Goal: Information Seeking & Learning: Compare options

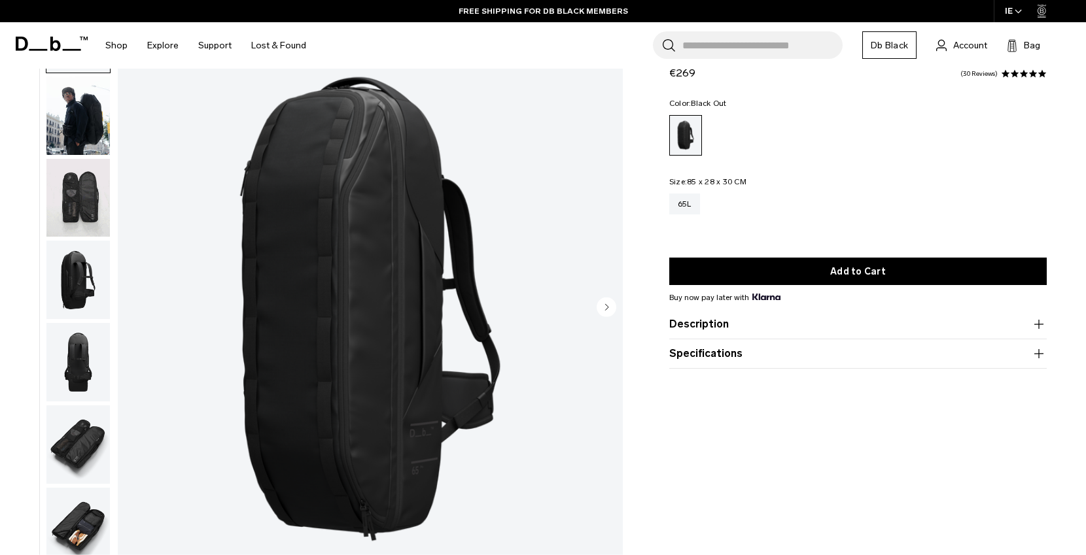
scroll to position [20, 0]
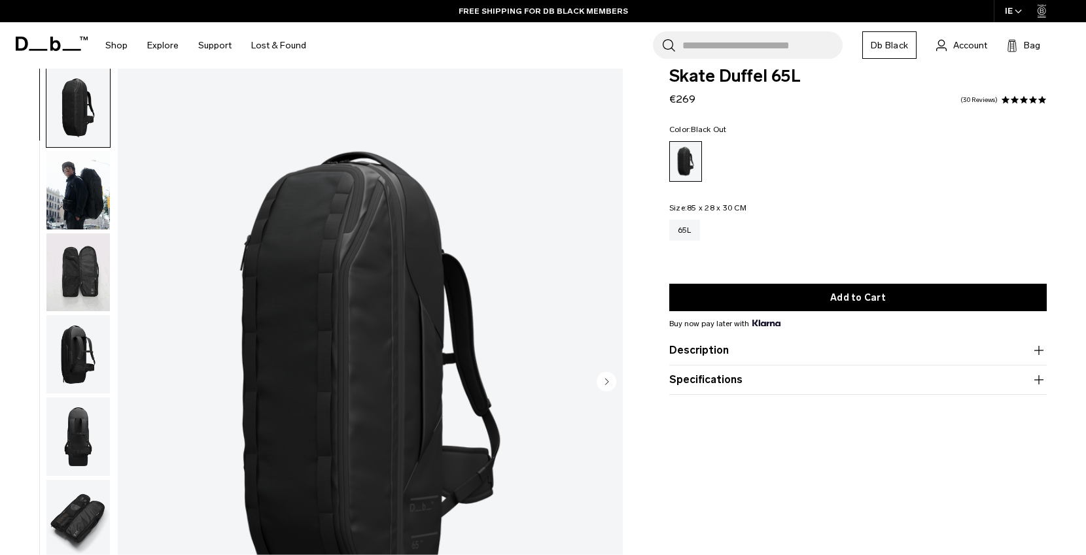
click at [720, 351] on button "Description" at bounding box center [857, 351] width 377 height 16
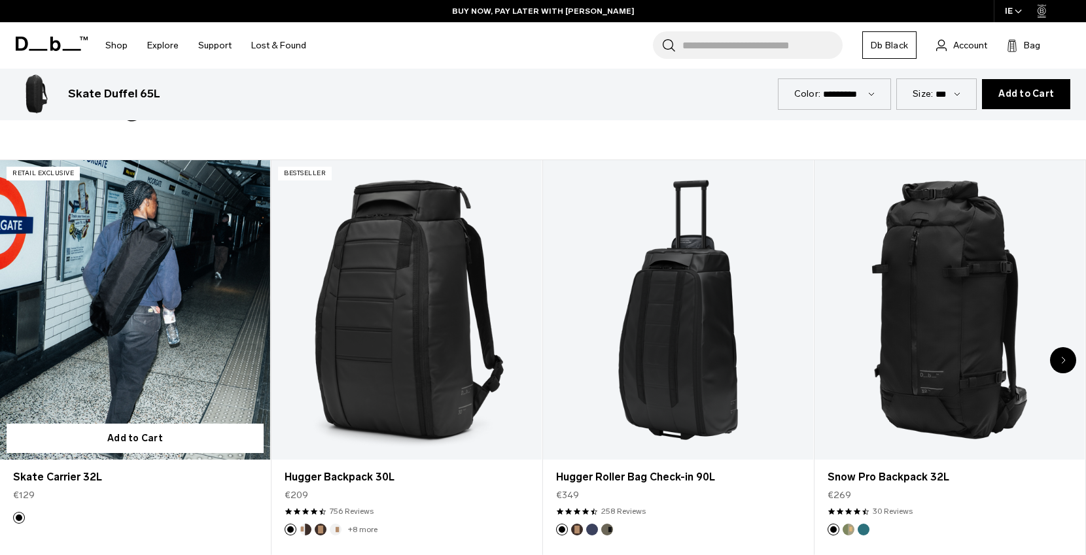
scroll to position [702, 0]
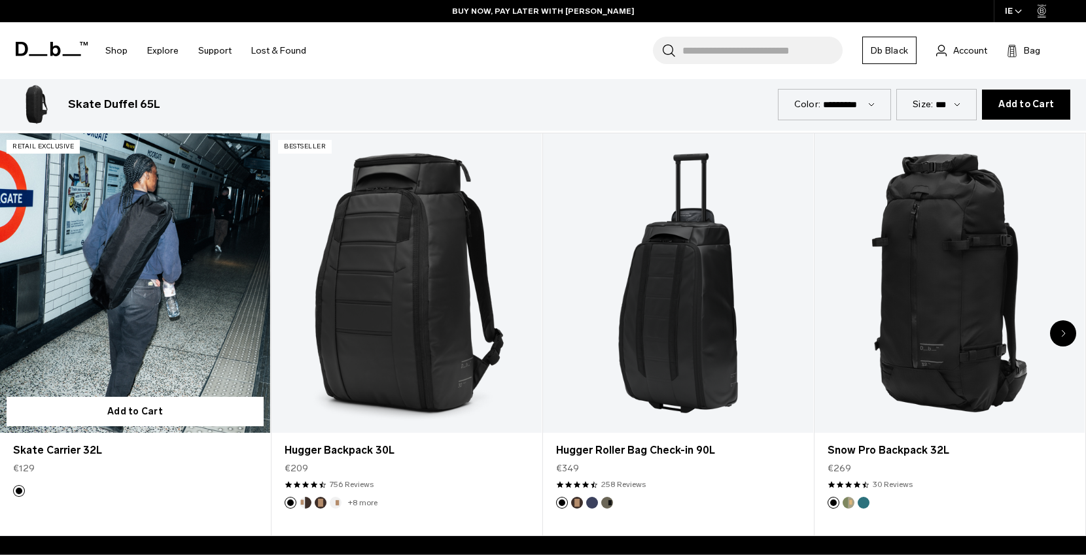
click at [173, 330] on link "Skate Carrier 32L" at bounding box center [135, 283] width 270 height 300
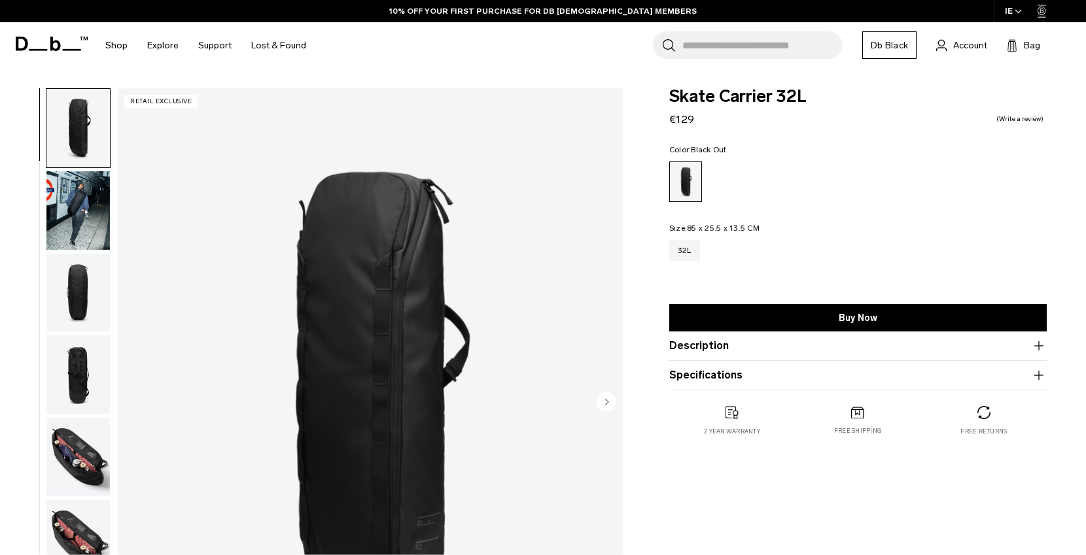
click at [87, 301] on img "button" at bounding box center [77, 293] width 63 height 78
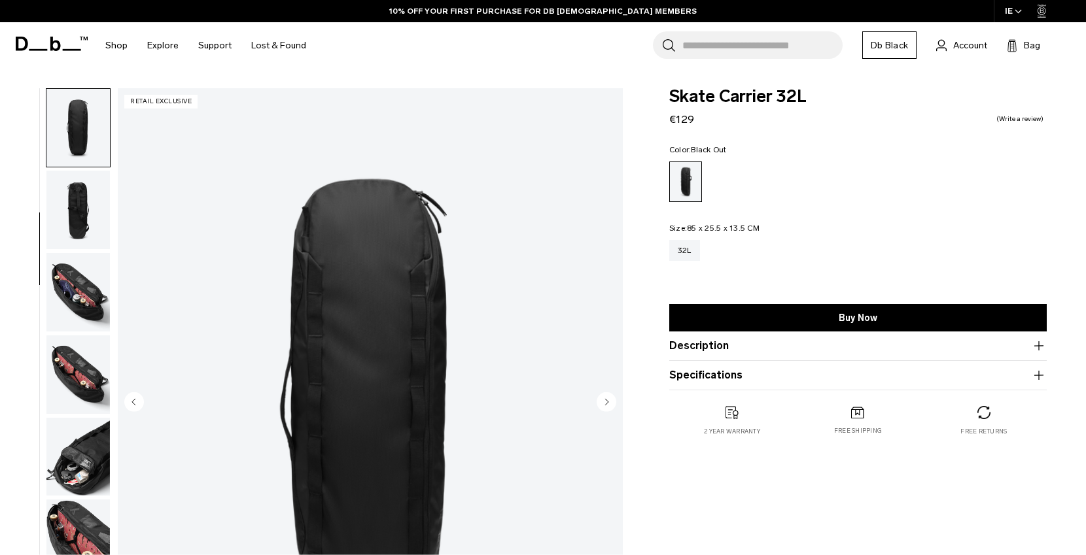
click at [85, 288] on img "button" at bounding box center [77, 292] width 63 height 78
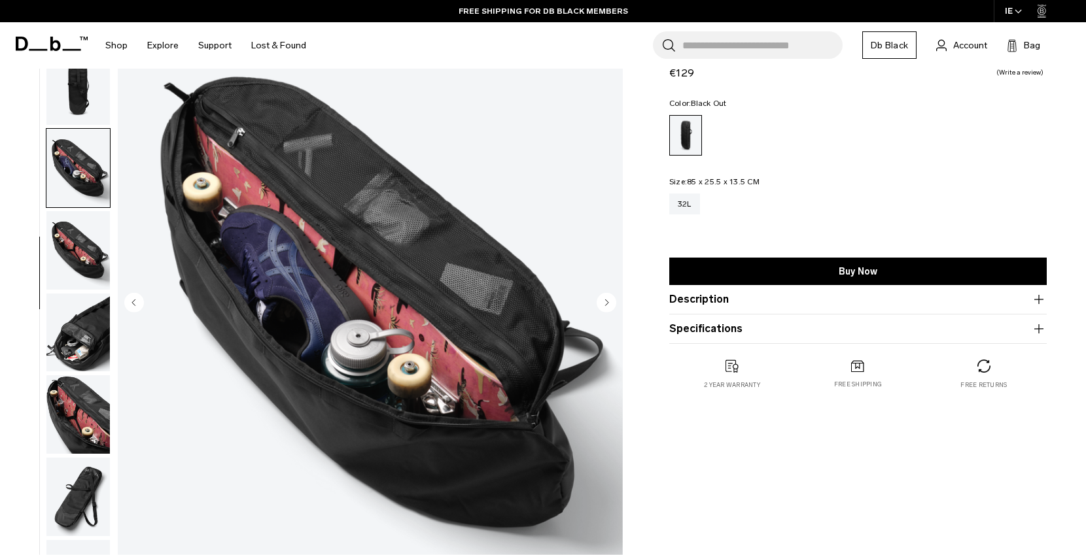
scroll to position [103, 0]
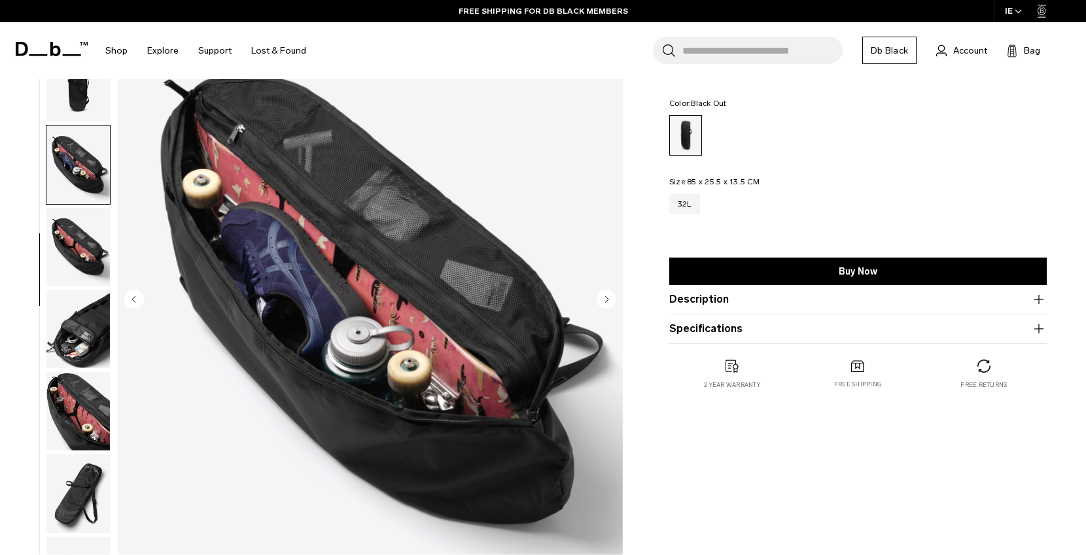
click at [691, 301] on button "Description" at bounding box center [857, 300] width 377 height 16
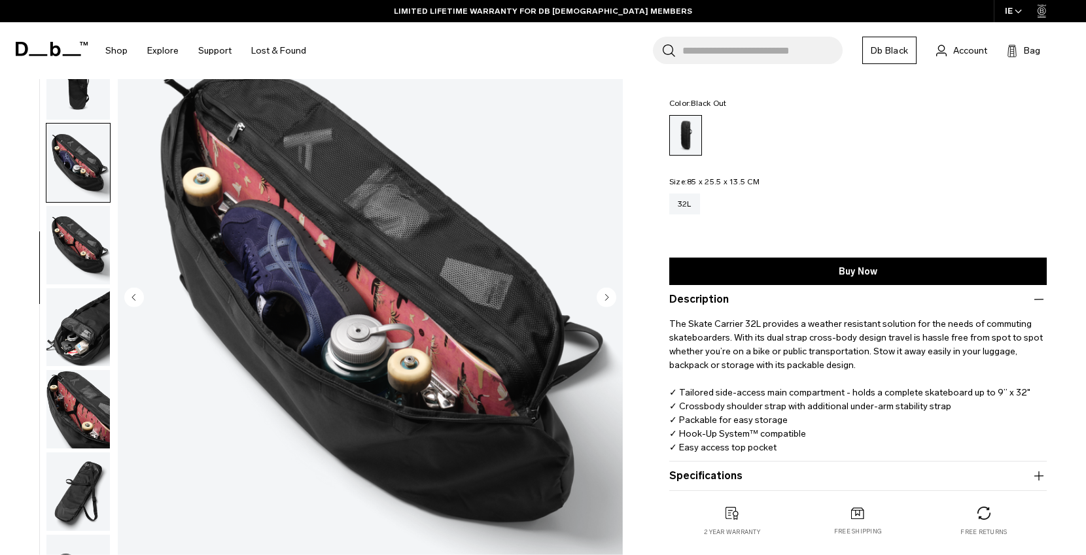
scroll to position [105, 0]
click at [86, 487] on img "button" at bounding box center [77, 491] width 63 height 78
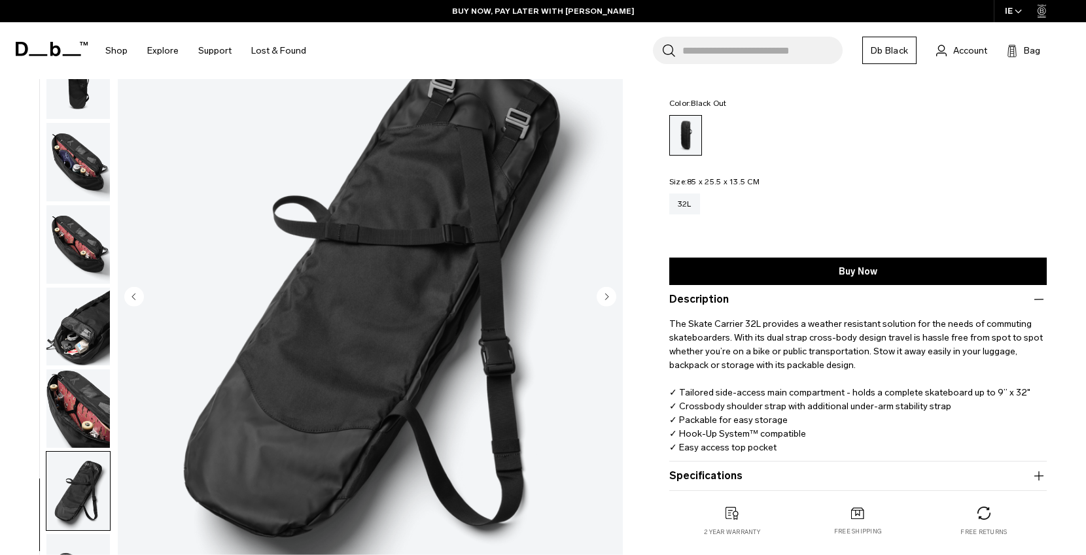
click at [88, 408] on img "button" at bounding box center [77, 409] width 63 height 78
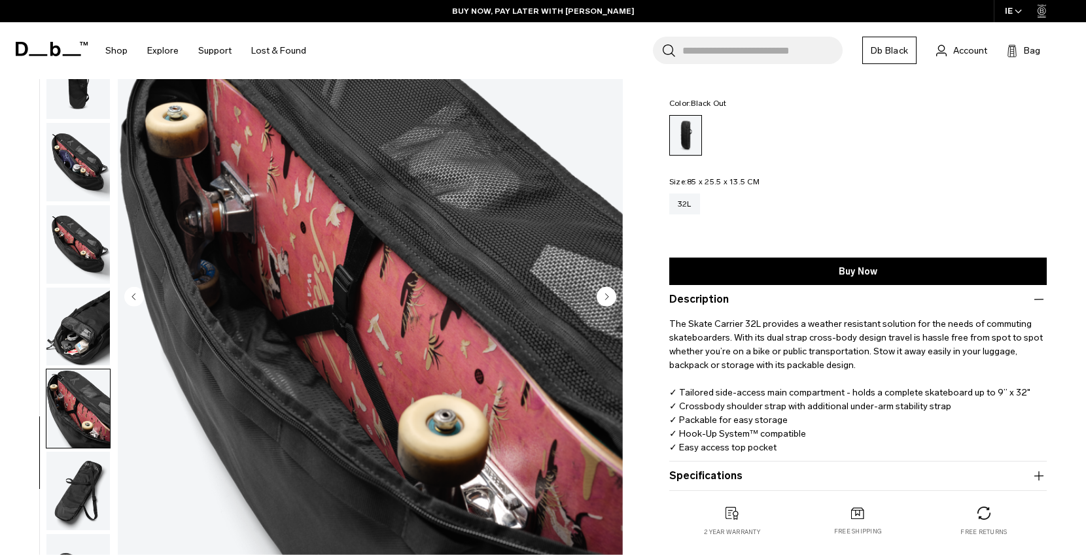
click at [92, 338] on img "button" at bounding box center [77, 327] width 63 height 78
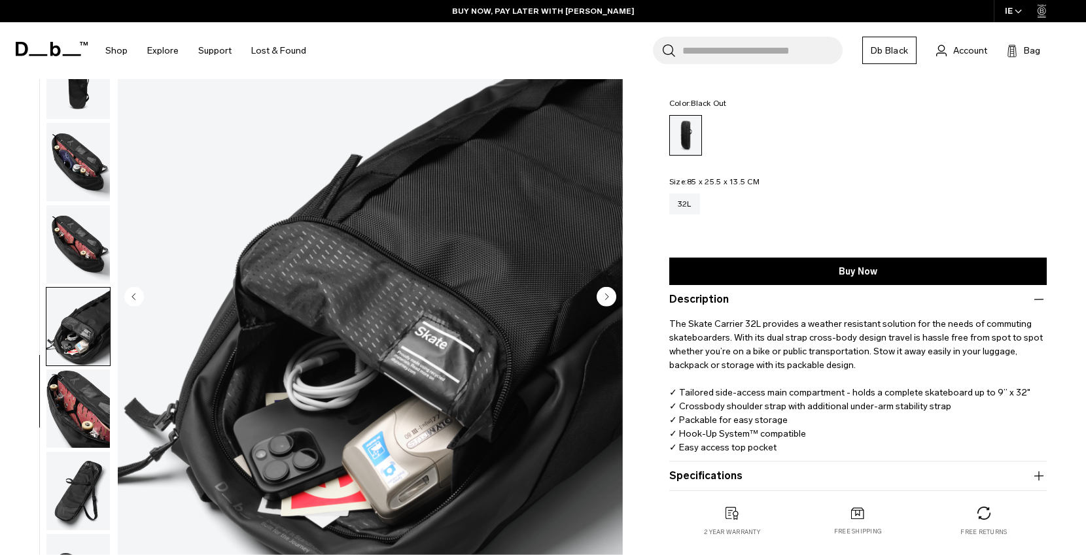
click at [92, 222] on img "button" at bounding box center [77, 244] width 63 height 78
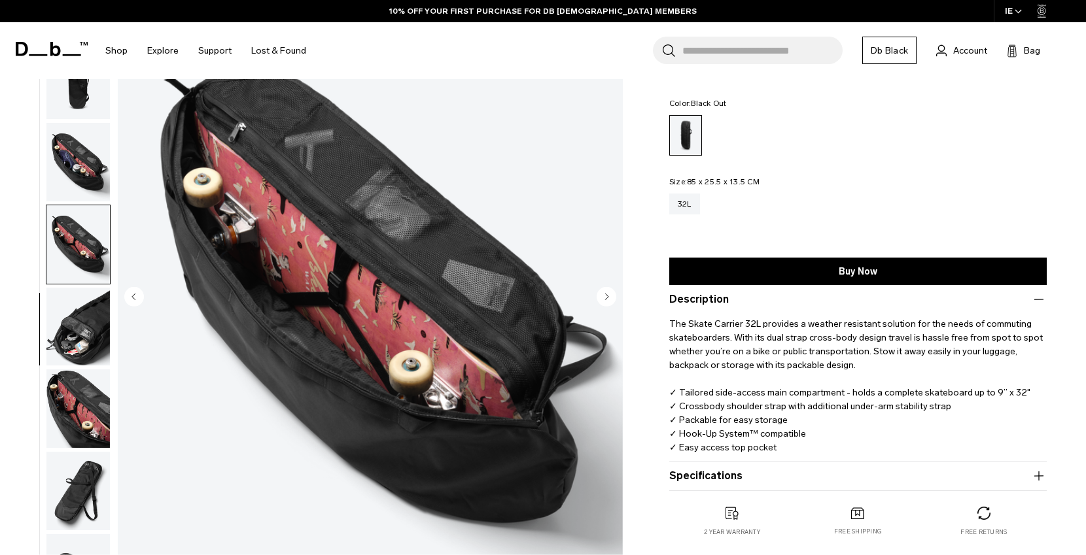
click at [98, 151] on img "button" at bounding box center [77, 162] width 63 height 78
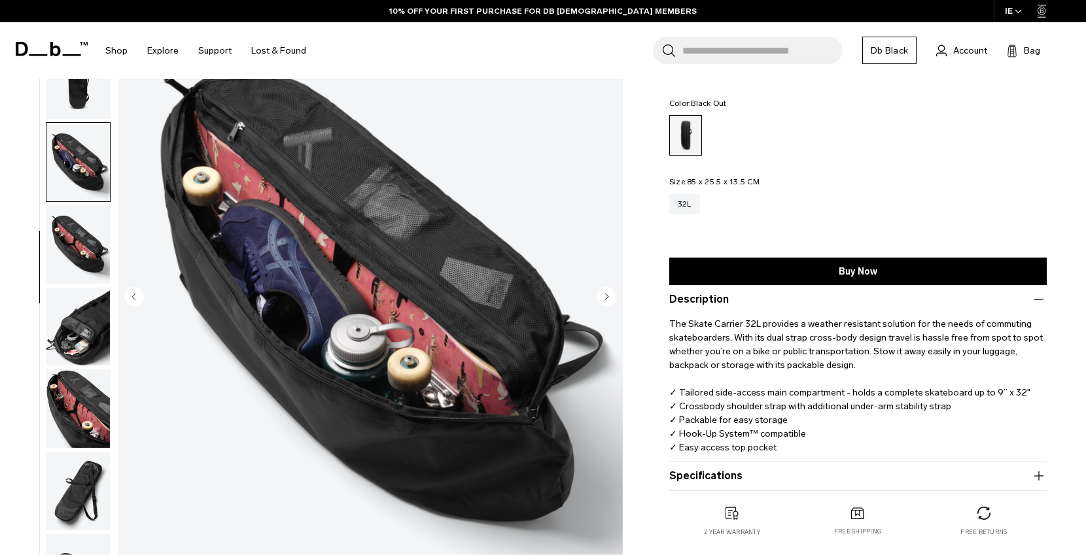
click at [84, 94] on img "button" at bounding box center [77, 80] width 63 height 78
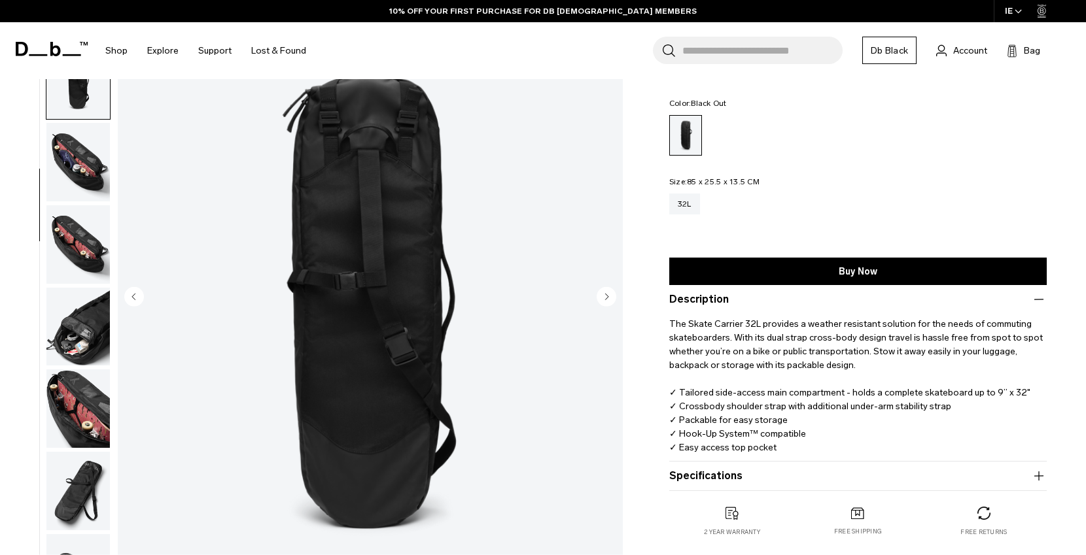
click at [73, 291] on img "button" at bounding box center [77, 327] width 63 height 78
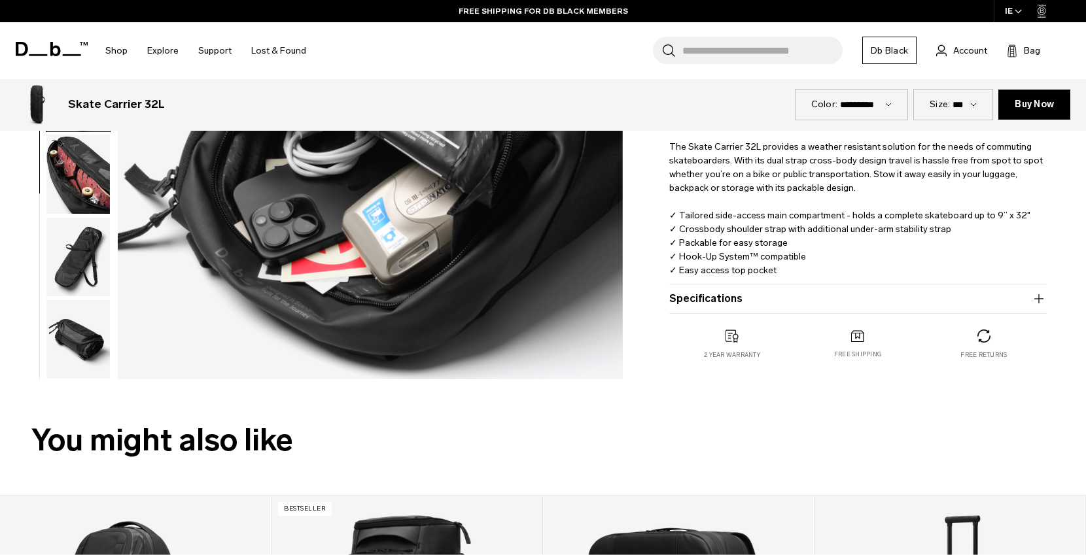
scroll to position [0, 0]
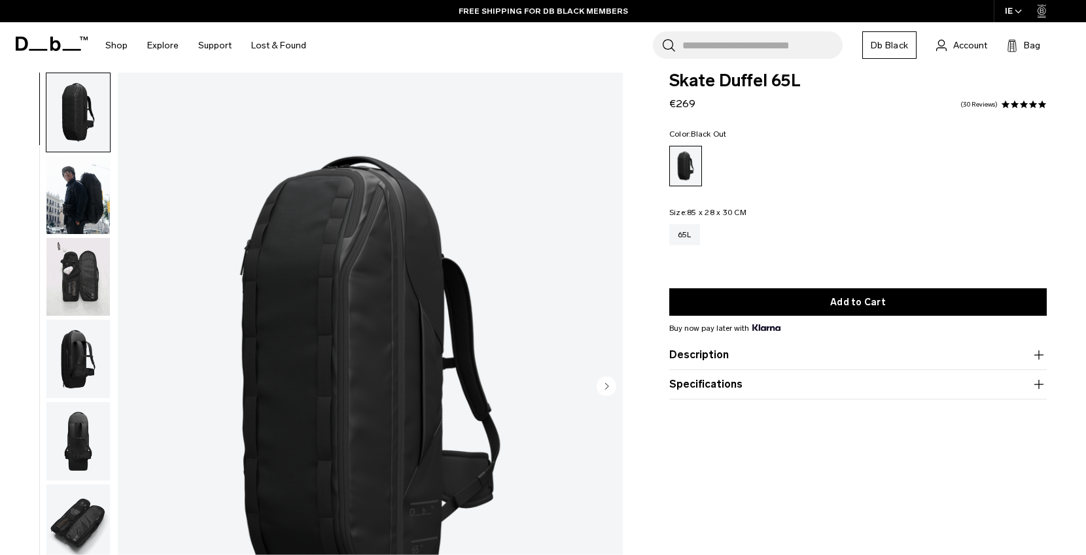
scroll to position [19, 0]
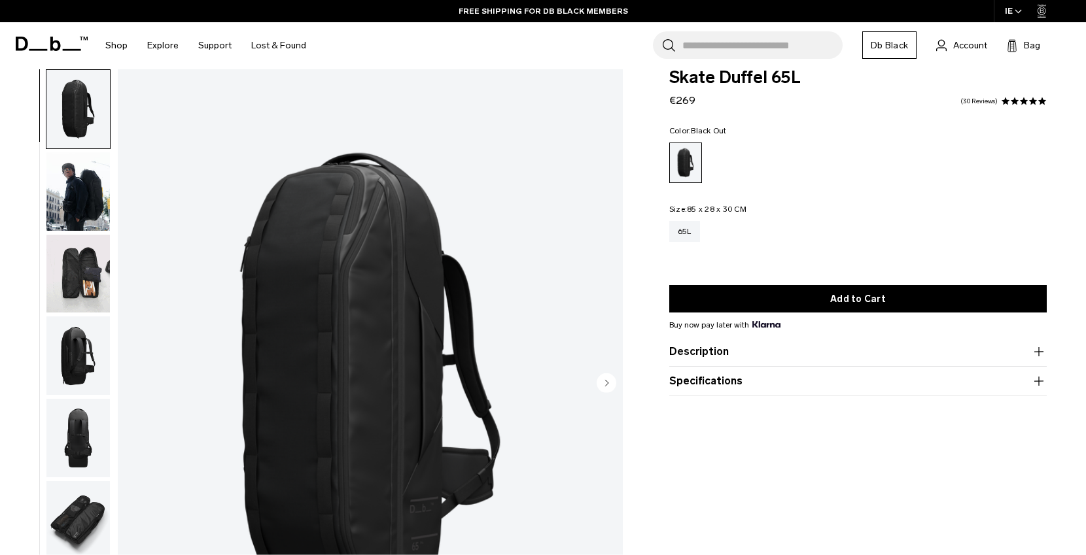
click at [78, 355] on img "button" at bounding box center [77, 356] width 63 height 78
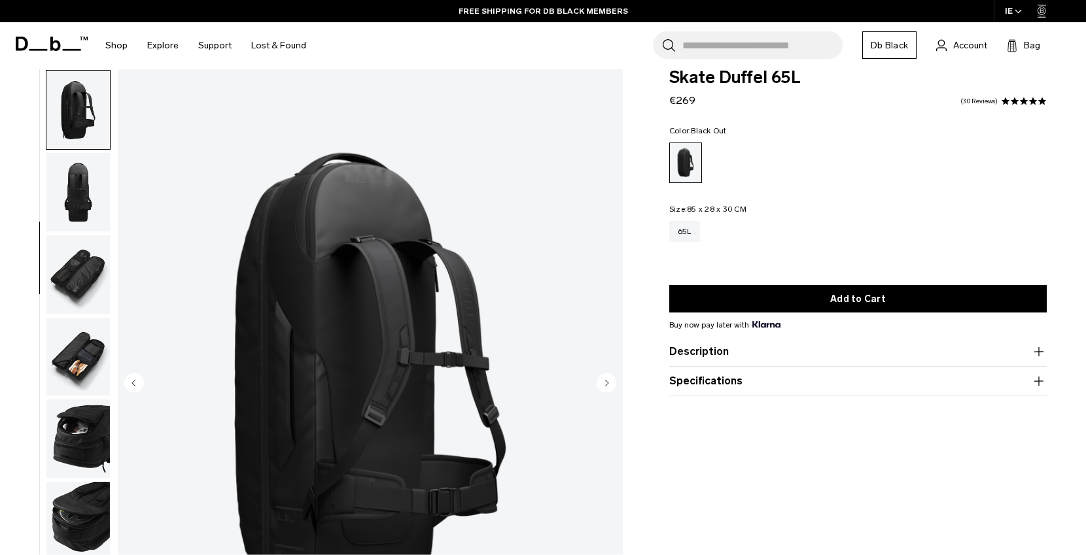
scroll to position [247, 0]
click at [83, 442] on img "button" at bounding box center [77, 438] width 63 height 78
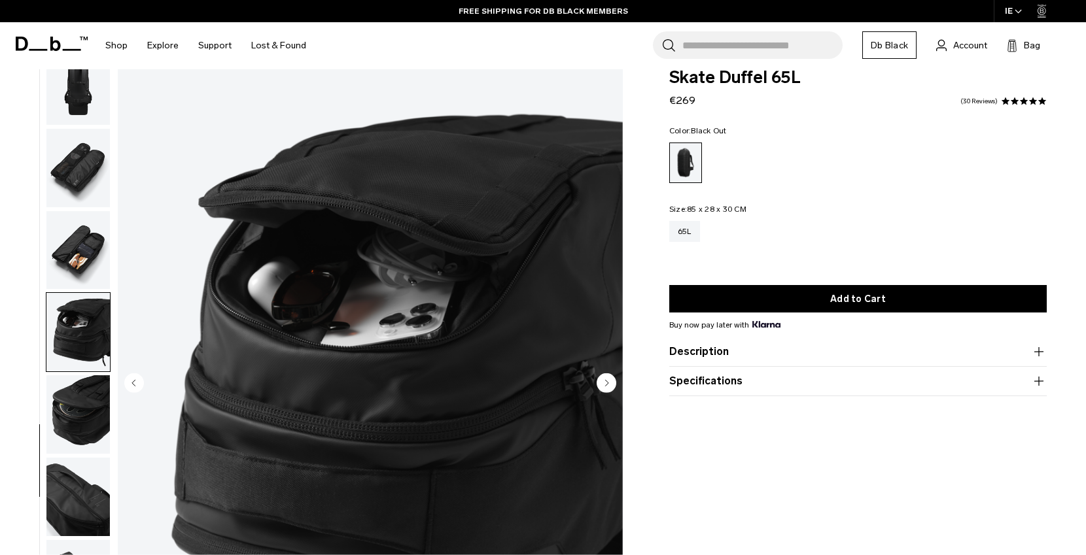
scroll to position [354, 0]
click at [92, 82] on img "button" at bounding box center [77, 84] width 63 height 78
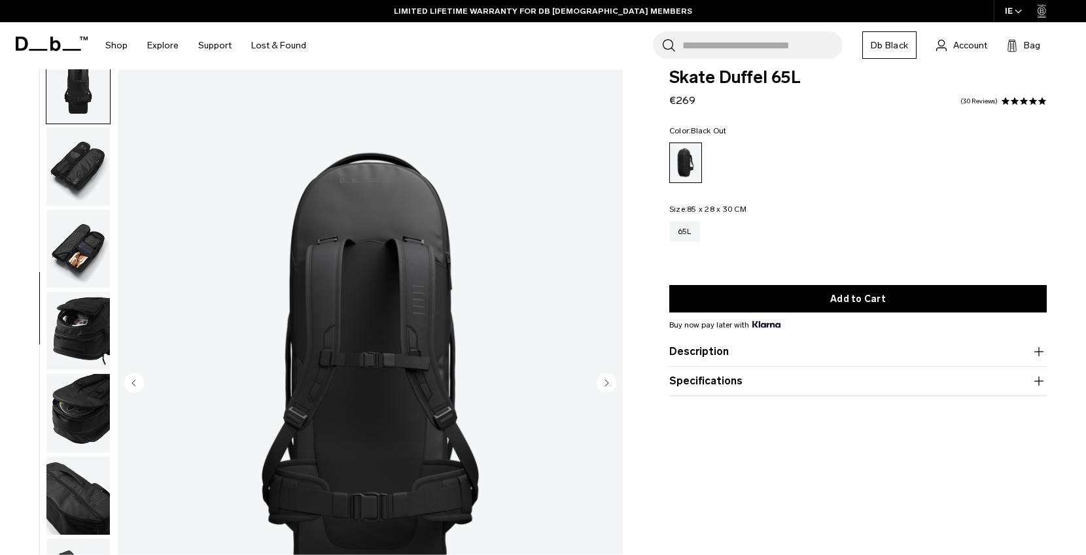
click at [767, 384] on button "Specifications" at bounding box center [857, 382] width 377 height 16
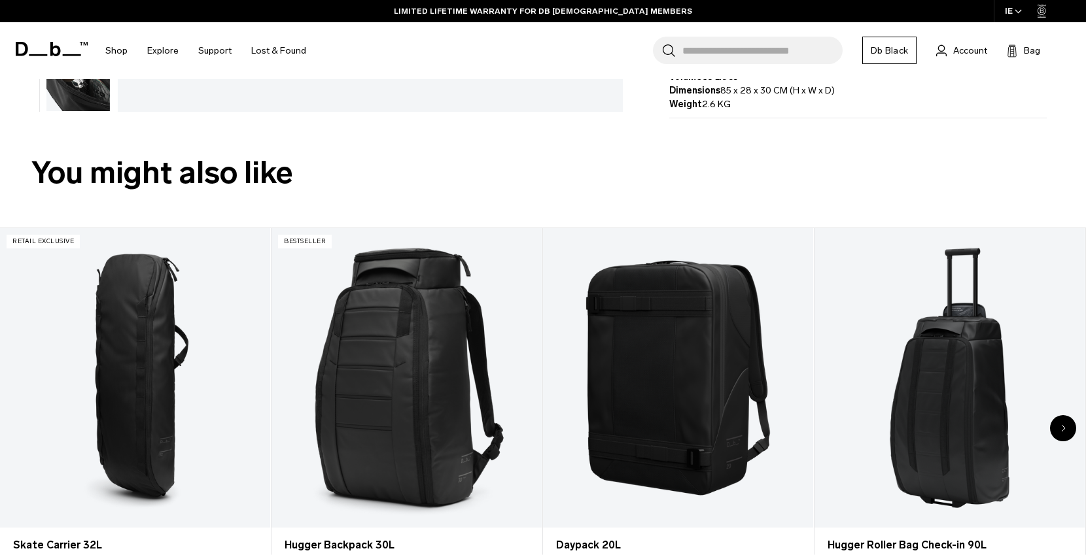
scroll to position [646, 0]
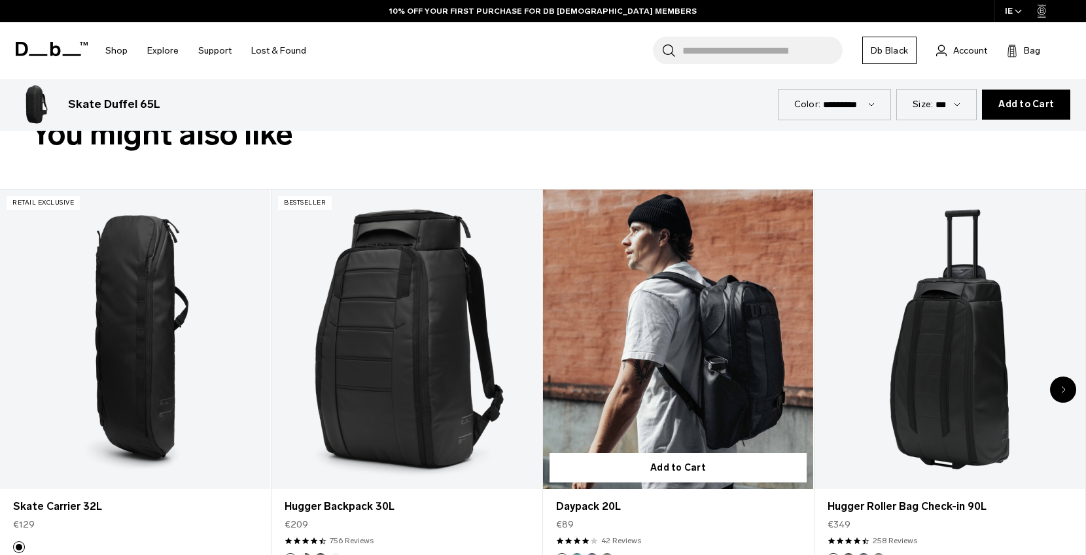
click at [691, 360] on link "Daypack 20L" at bounding box center [678, 340] width 270 height 300
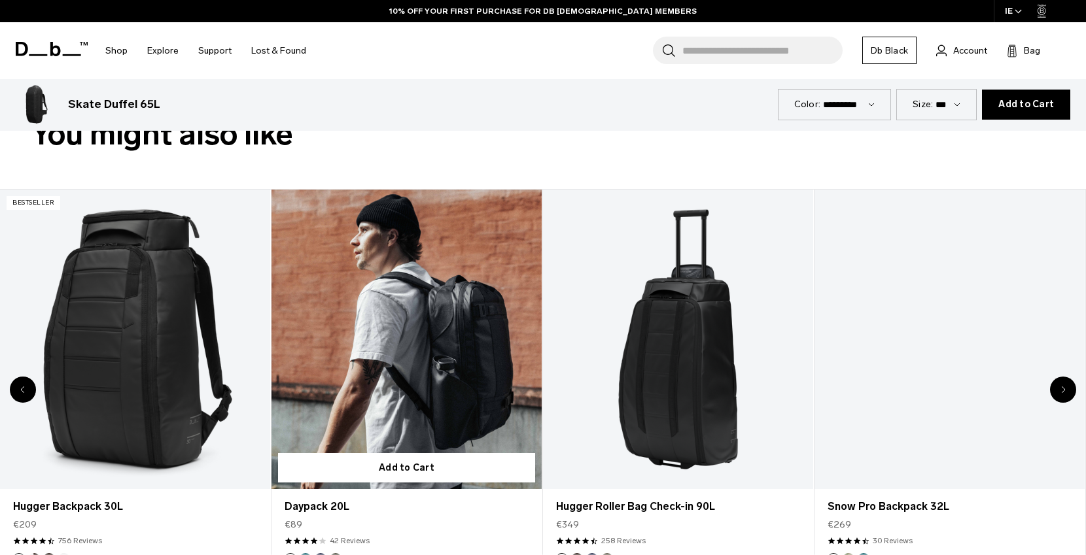
click at [447, 310] on link "Daypack 20L" at bounding box center [406, 340] width 270 height 300
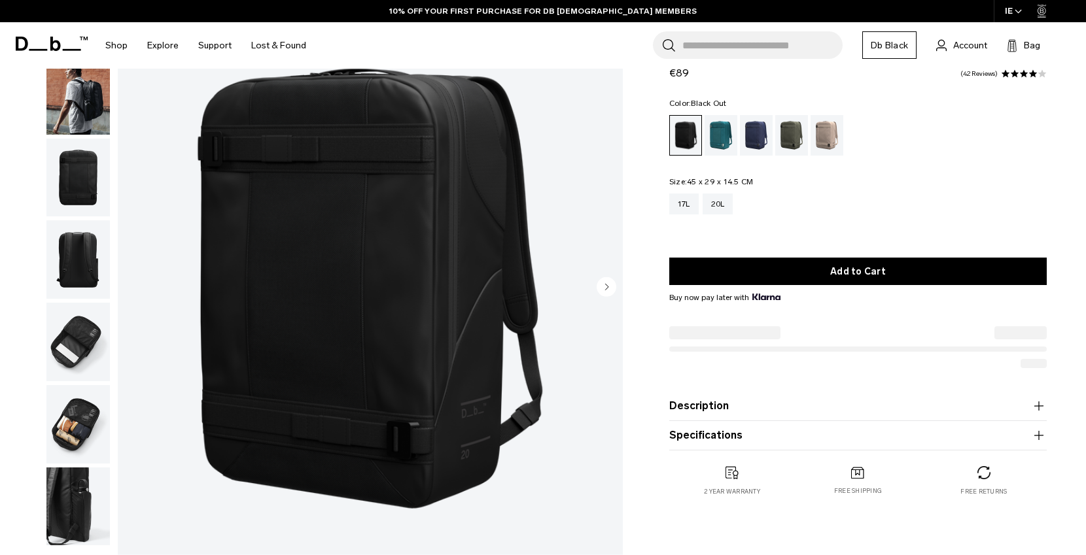
click at [91, 426] on img "button" at bounding box center [77, 424] width 63 height 78
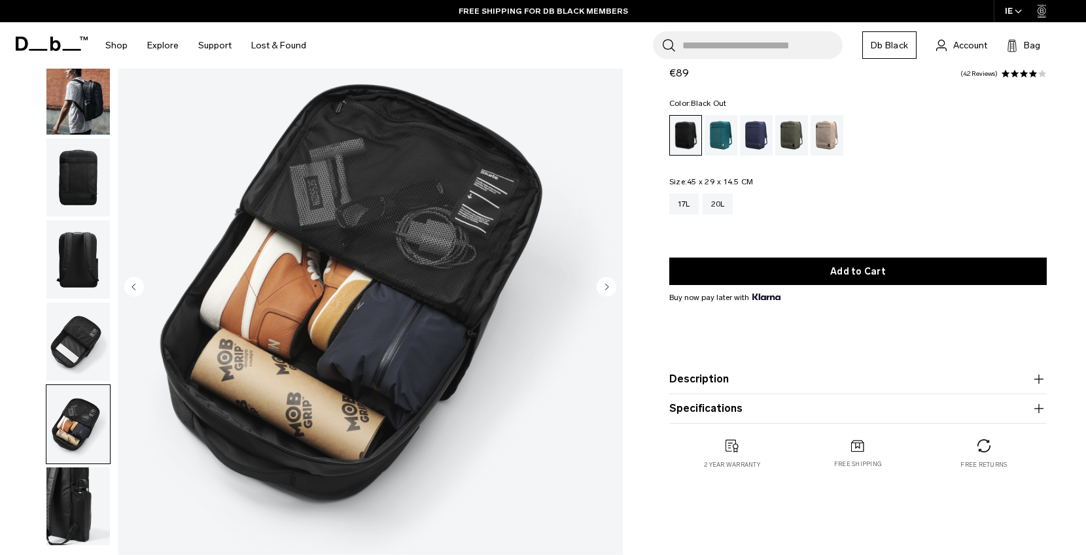
click at [82, 107] on img "button" at bounding box center [77, 95] width 63 height 78
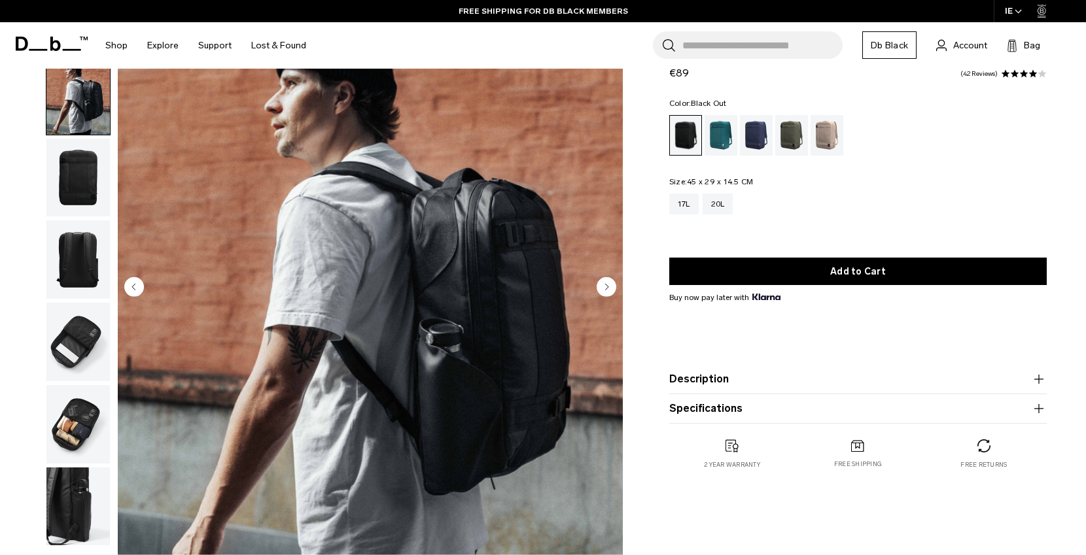
click at [84, 179] on img "button" at bounding box center [77, 178] width 63 height 78
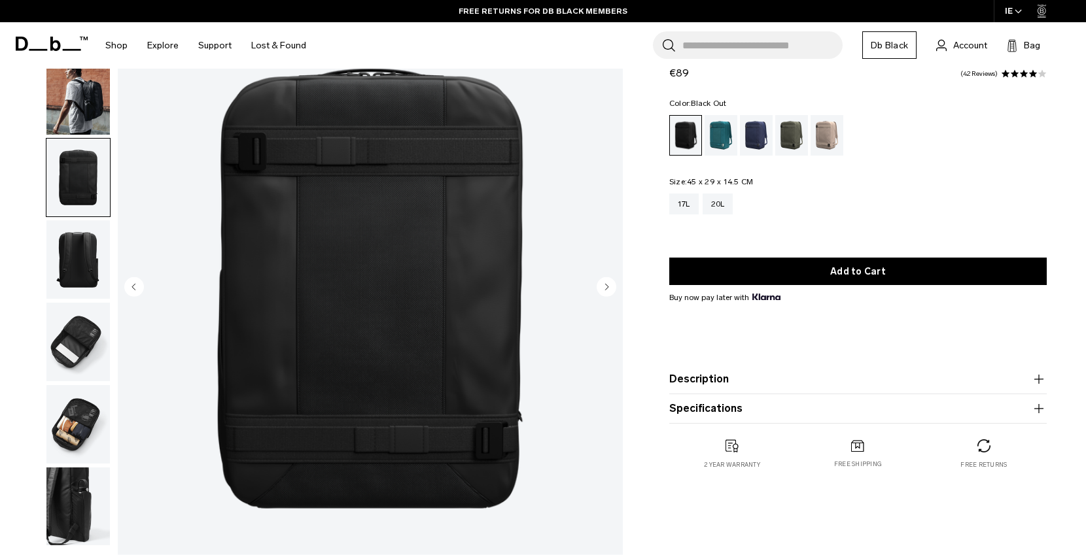
click at [742, 384] on button "Description" at bounding box center [857, 380] width 377 height 16
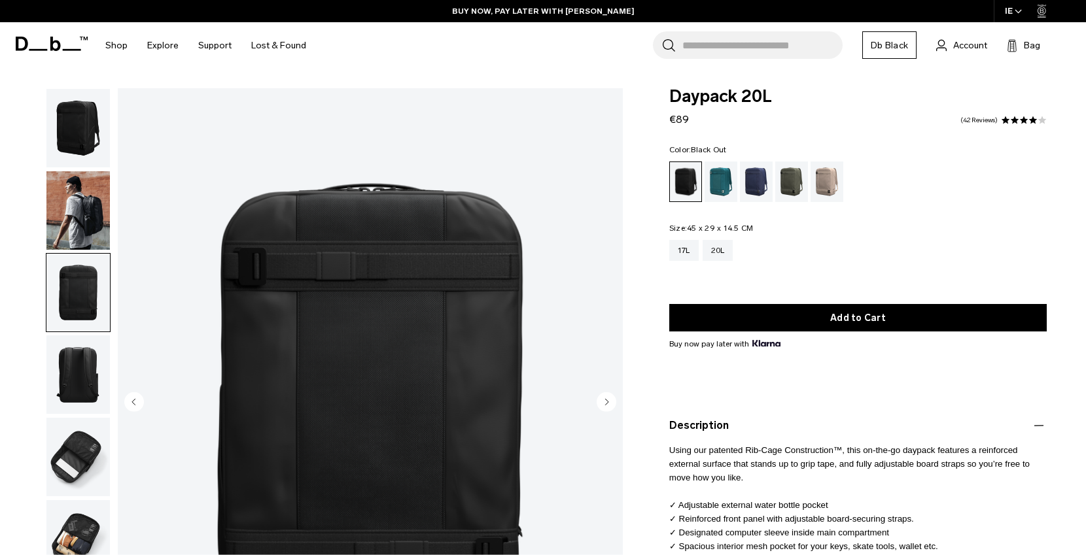
click at [988, 117] on link "42 Reviews" at bounding box center [978, 120] width 37 height 7
click at [70, 135] on img "button" at bounding box center [77, 128] width 63 height 78
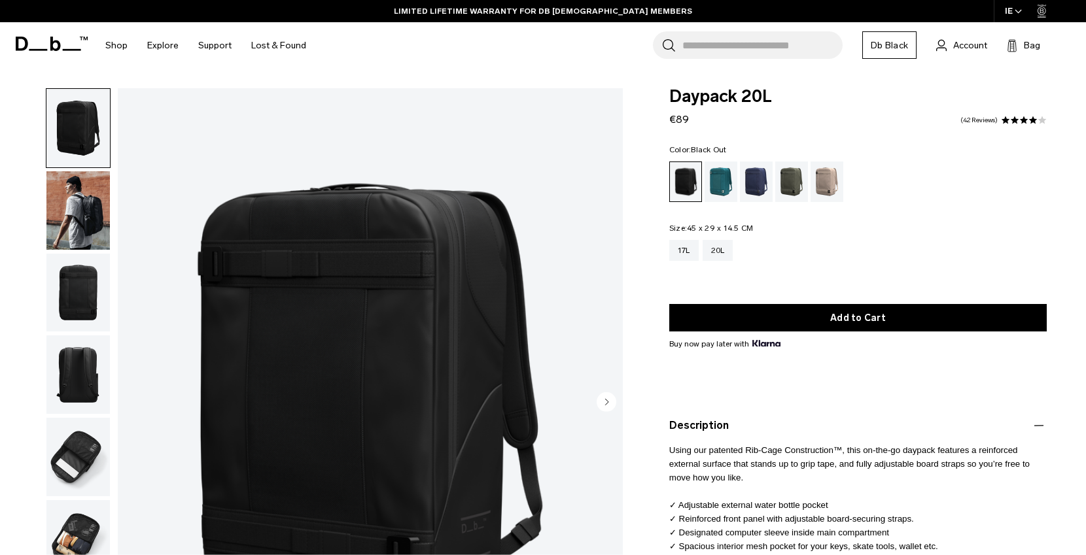
click at [90, 271] on img "button" at bounding box center [77, 293] width 63 height 78
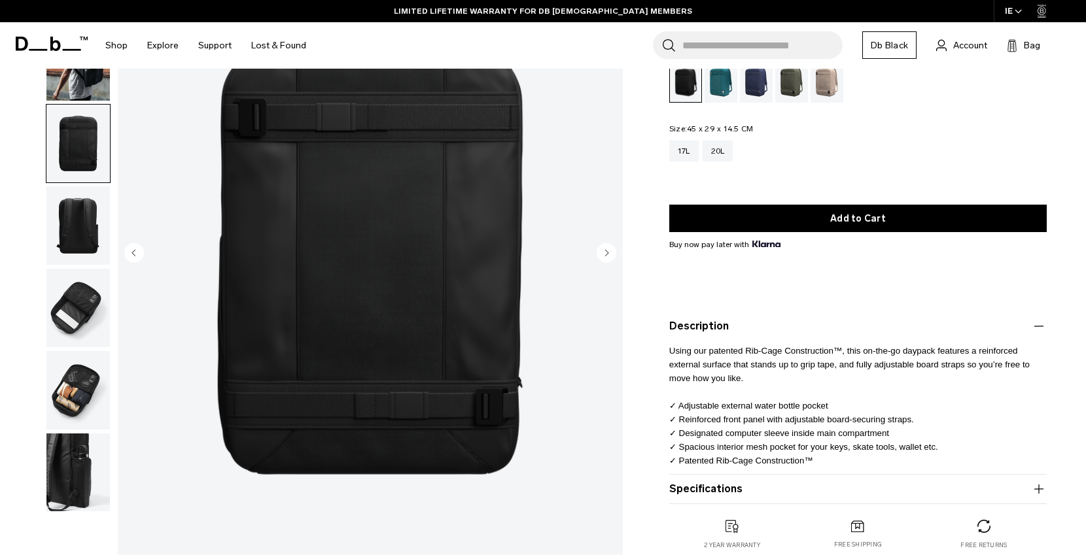
scroll to position [220, 0]
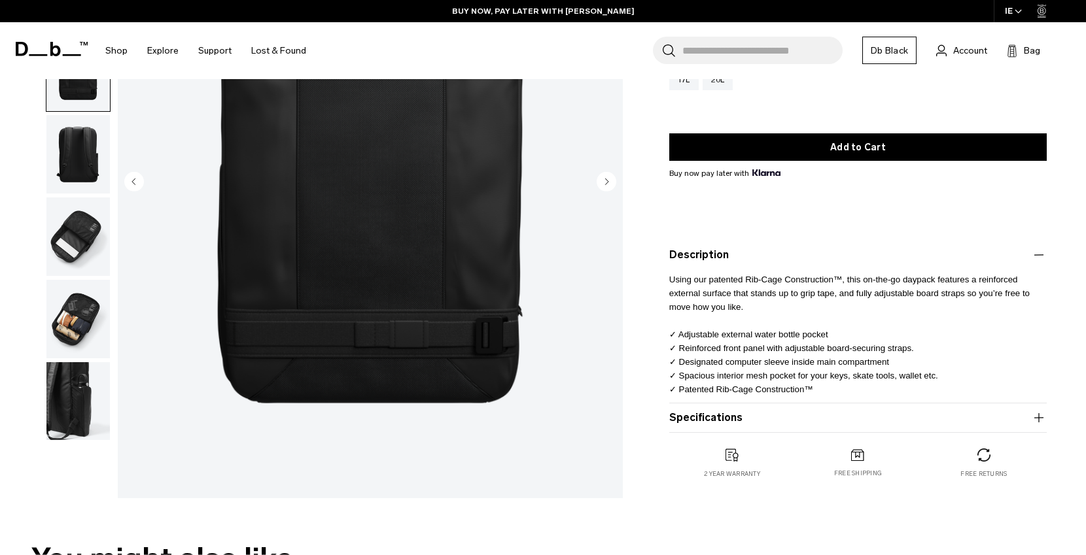
click at [76, 248] on img "button" at bounding box center [77, 237] width 63 height 78
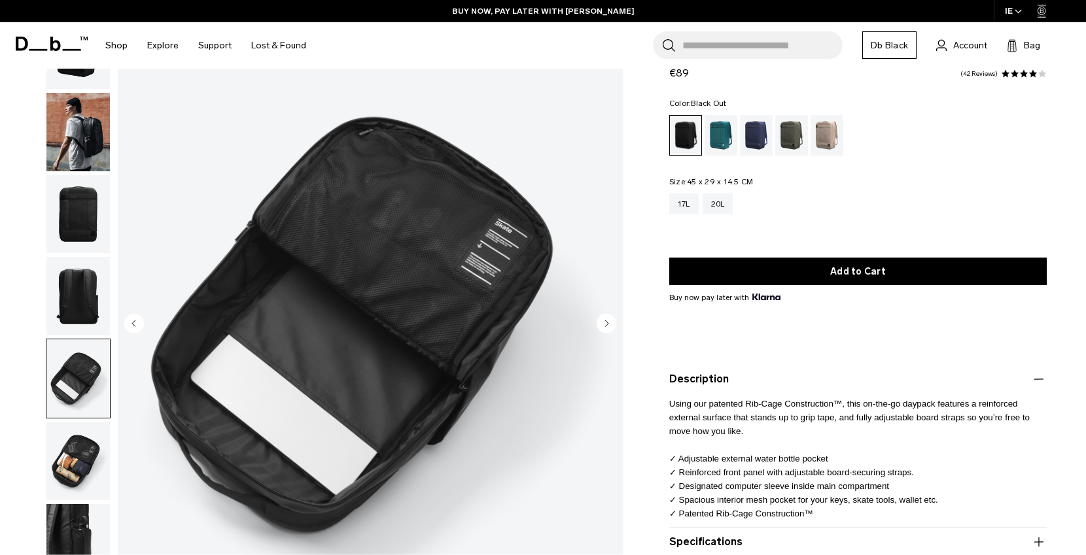
scroll to position [77, 0]
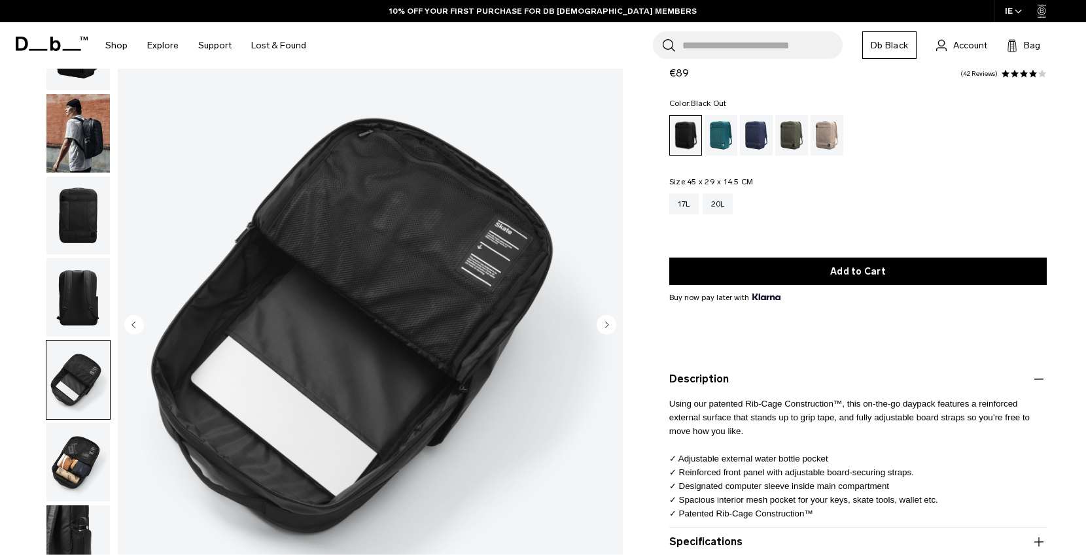
click at [84, 226] on img "button" at bounding box center [77, 216] width 63 height 78
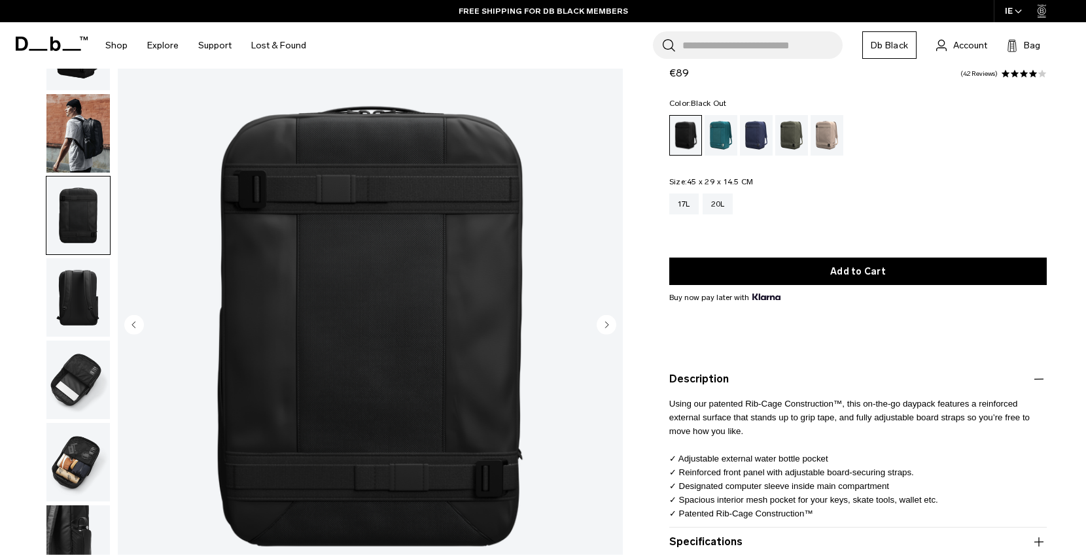
click at [97, 133] on img "button" at bounding box center [77, 133] width 63 height 78
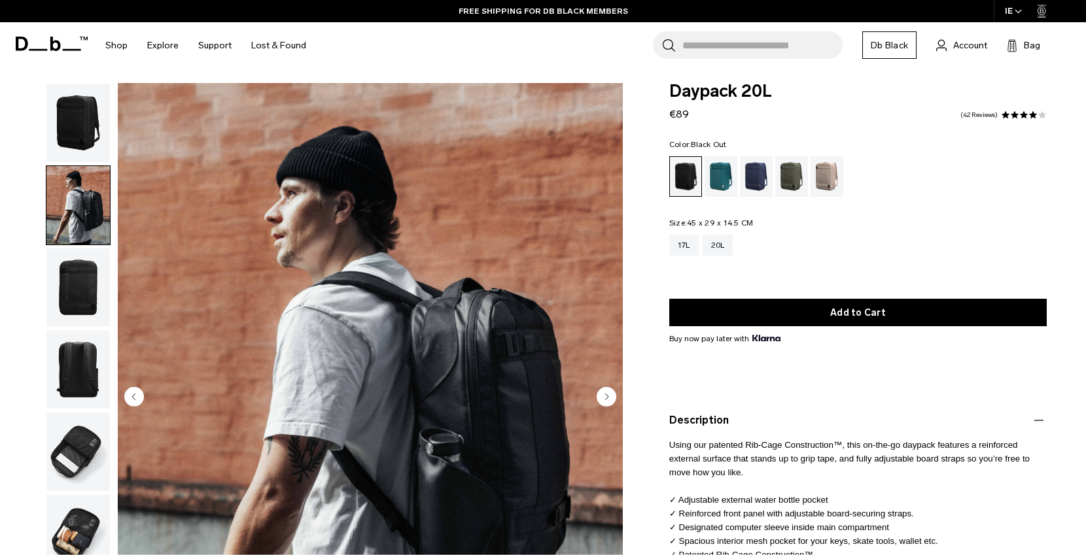
scroll to position [0, 0]
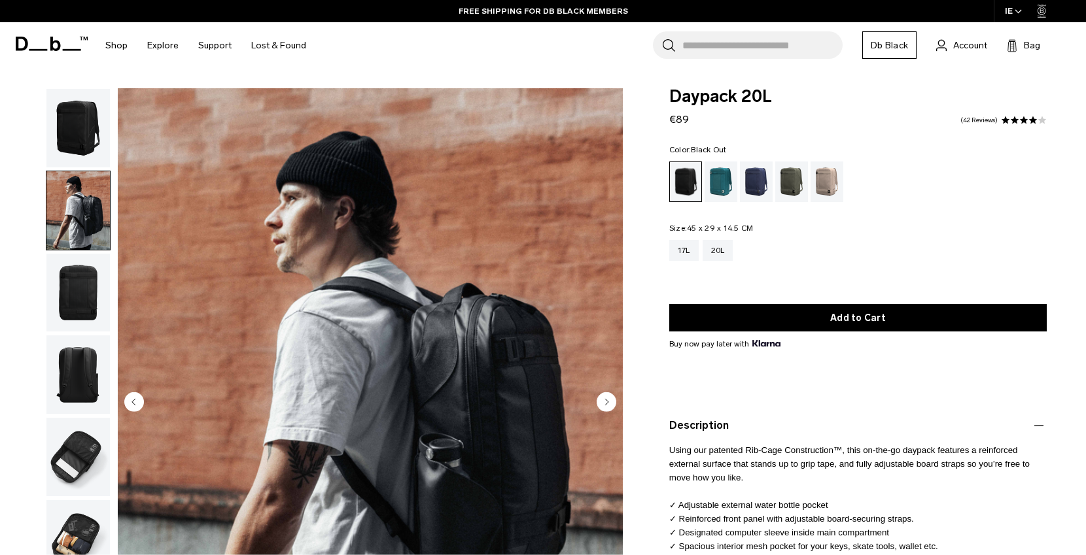
click at [81, 137] on img "button" at bounding box center [77, 128] width 63 height 78
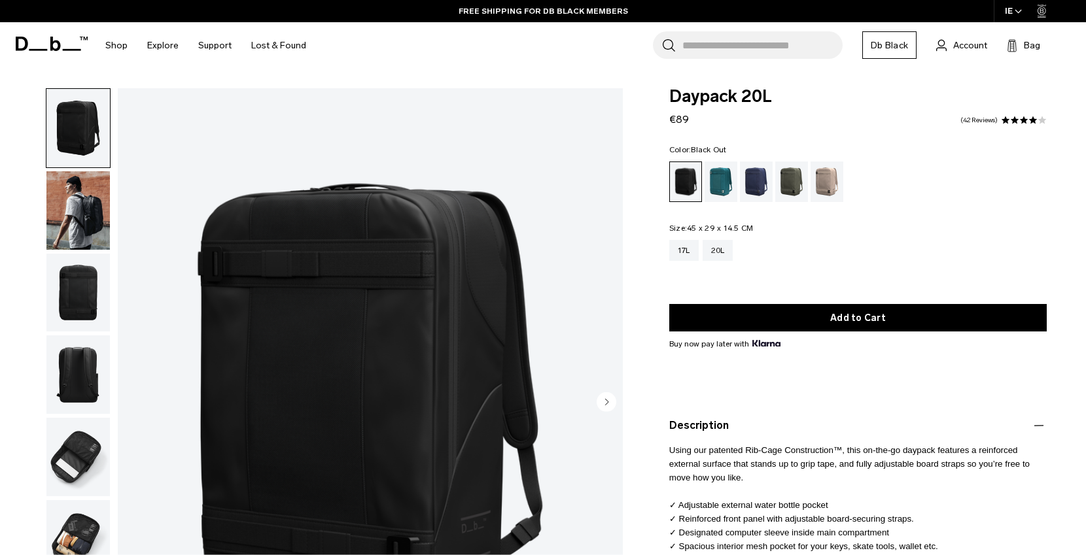
click at [82, 206] on img "button" at bounding box center [77, 210] width 63 height 78
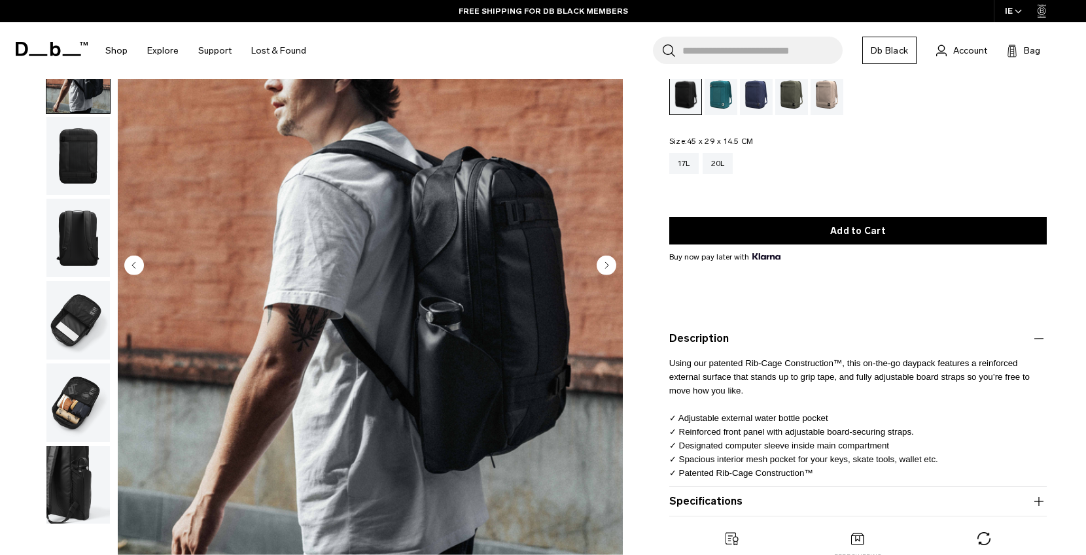
scroll to position [136, 0]
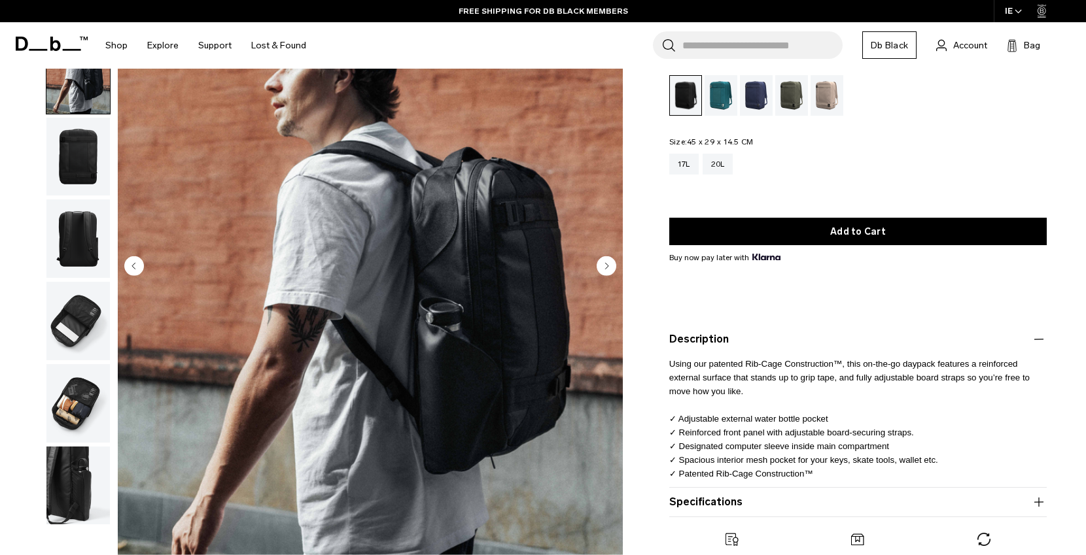
click at [82, 339] on img "button" at bounding box center [77, 321] width 63 height 78
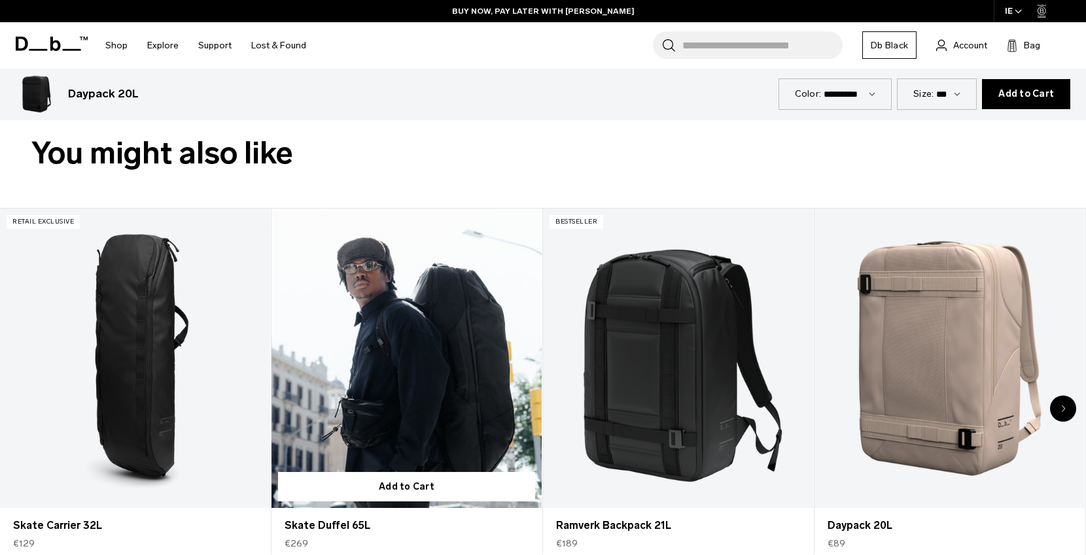
scroll to position [604, 0]
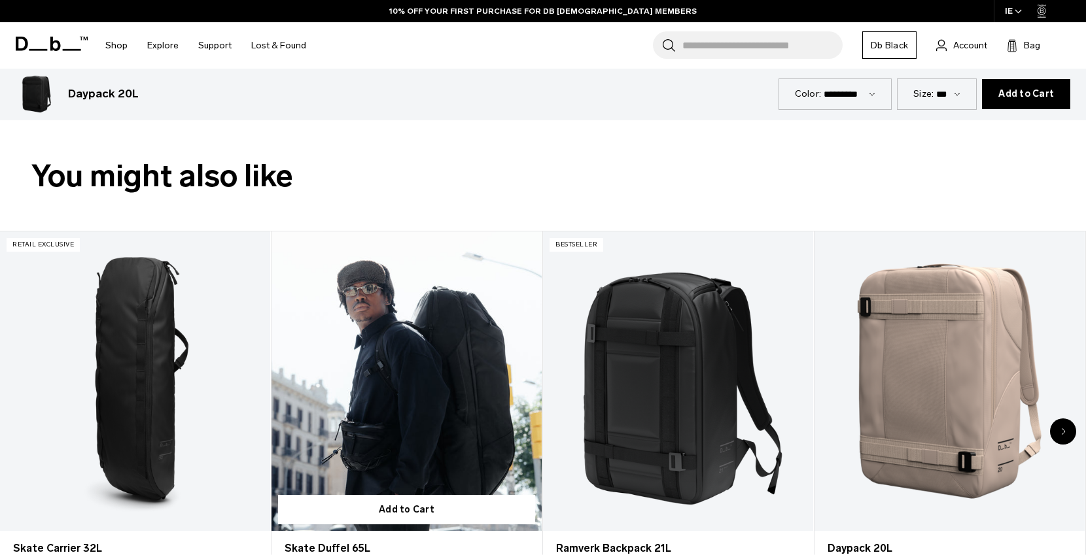
click at [418, 391] on link "Skate Duffel 65L" at bounding box center [406, 382] width 270 height 300
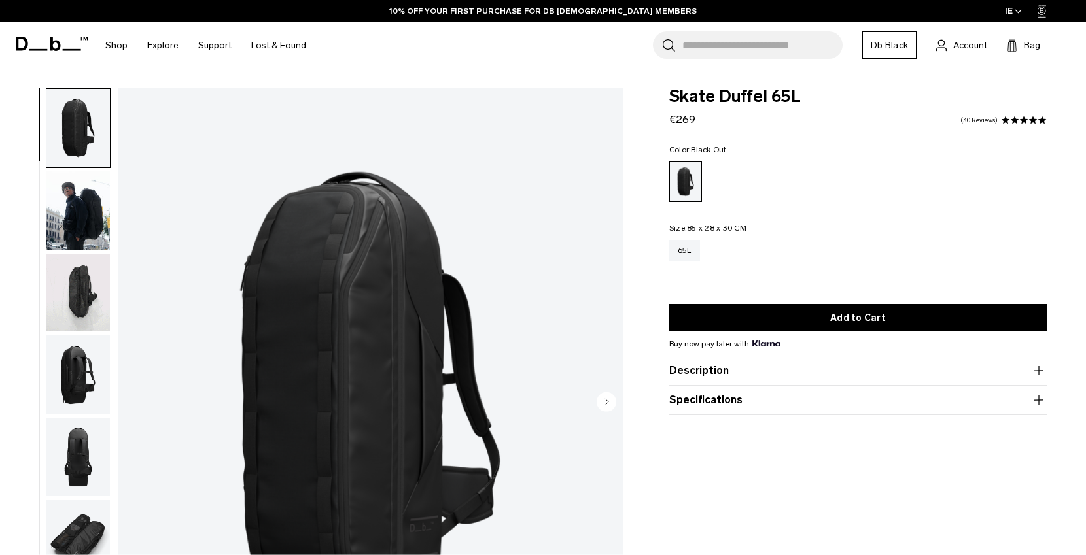
click at [97, 217] on img "button" at bounding box center [77, 210] width 63 height 78
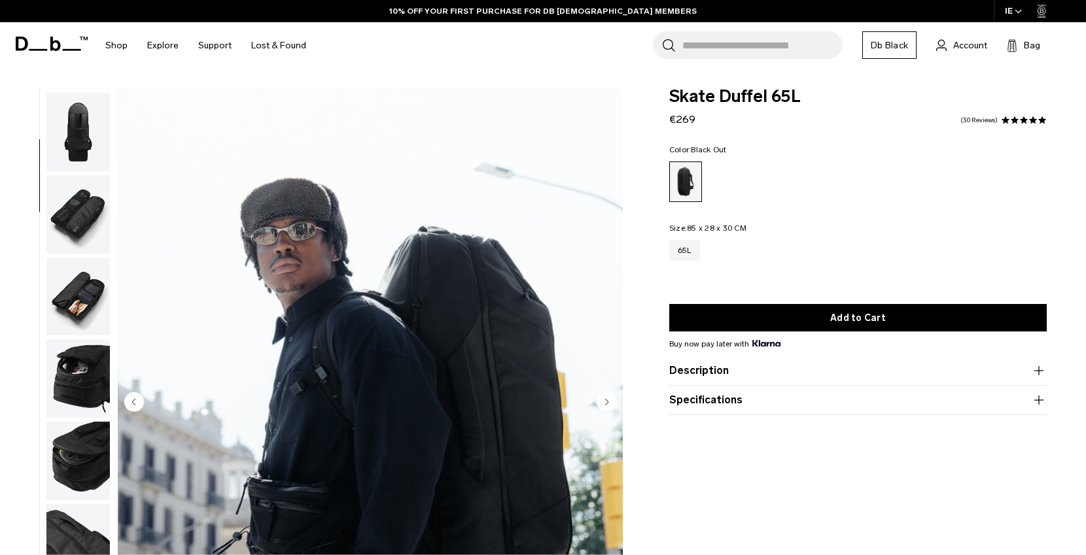
scroll to position [326, 0]
click at [88, 345] on img "button" at bounding box center [77, 377] width 63 height 78
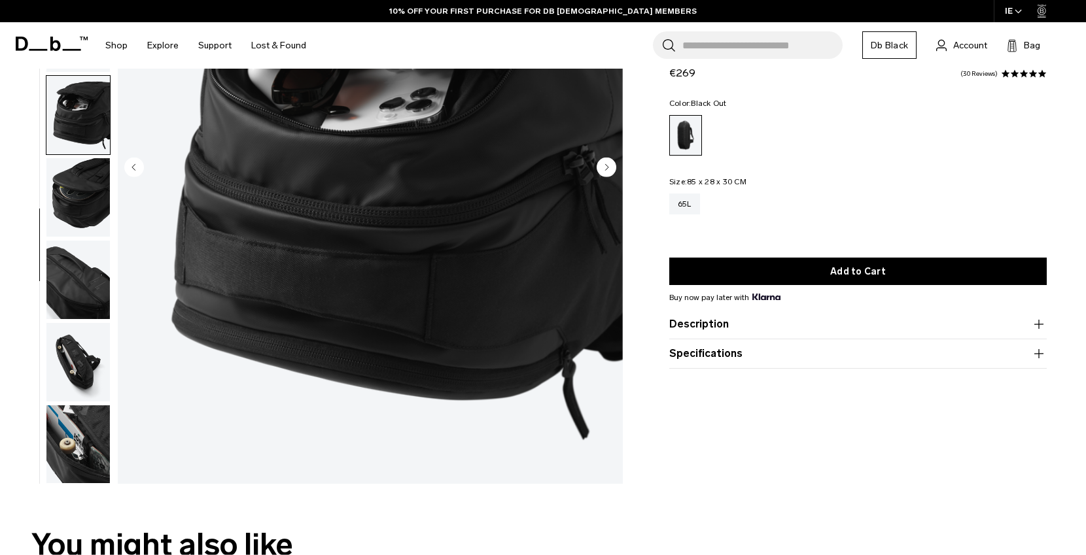
scroll to position [237, 0]
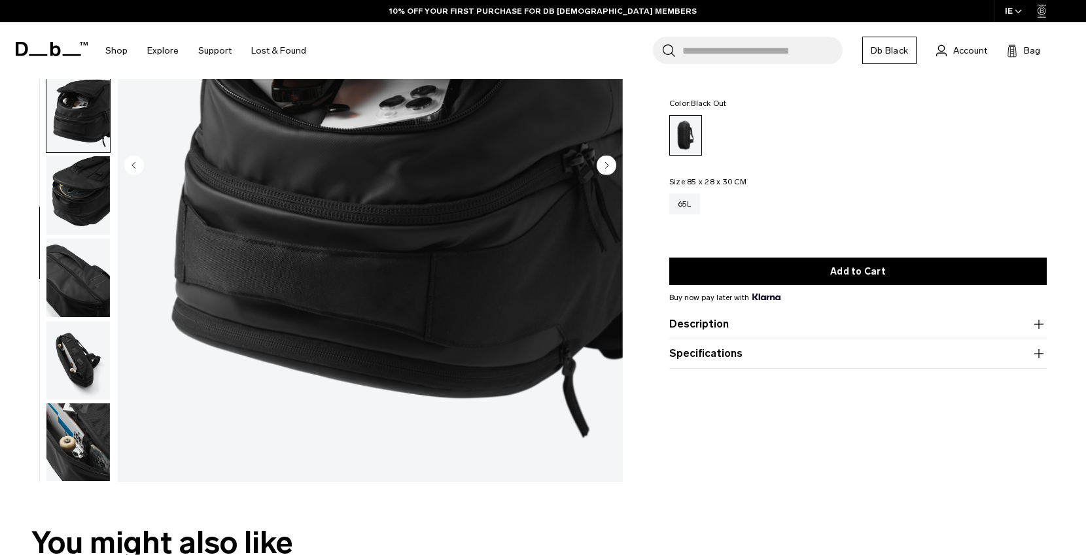
click at [86, 426] on img "button" at bounding box center [77, 443] width 63 height 78
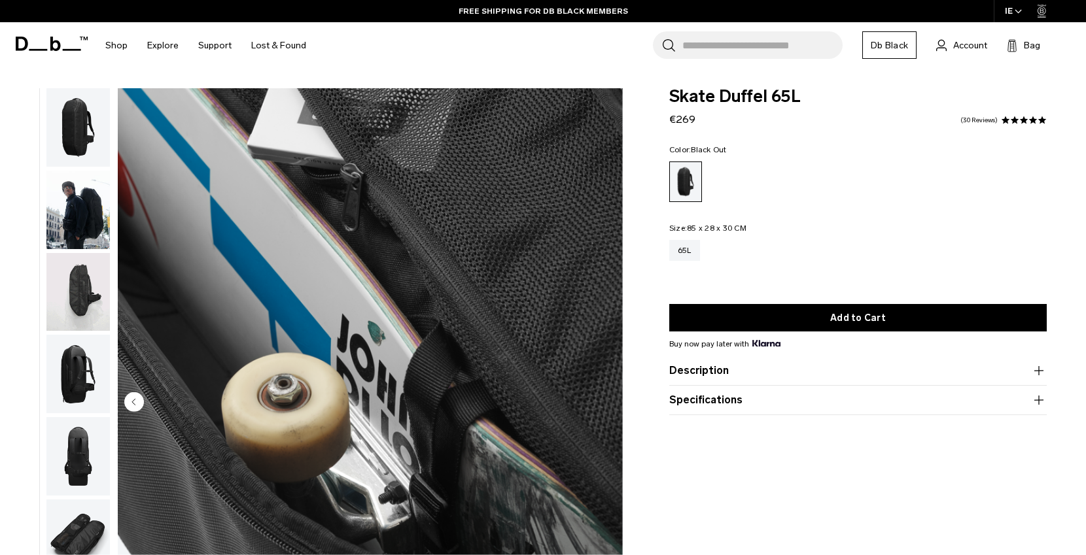
scroll to position [0, 0]
click at [79, 298] on img "button" at bounding box center [77, 293] width 63 height 78
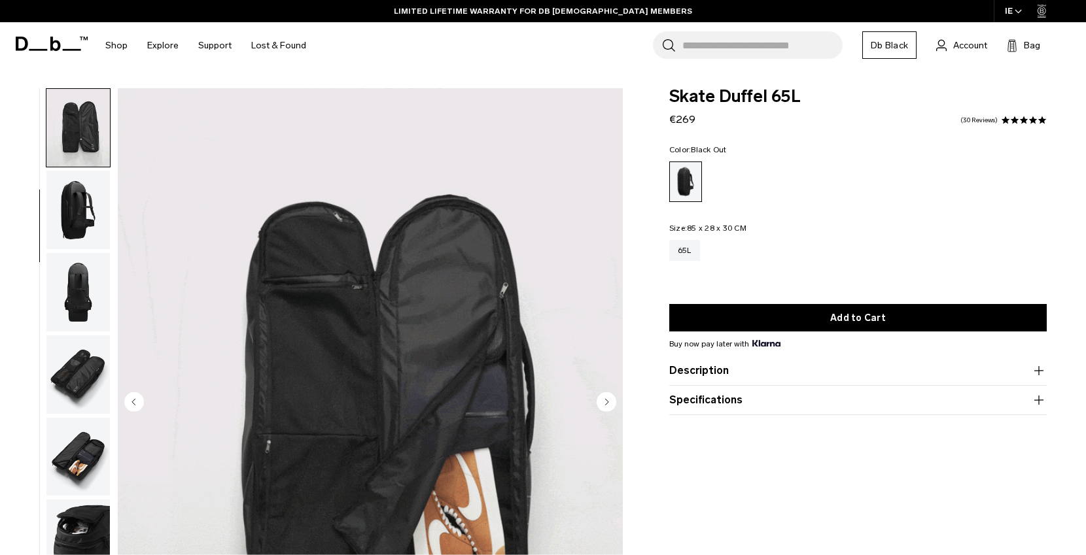
click at [747, 363] on product-accordion "Description The Skate Duffel 65L was inspired by the skateboarding community an…" at bounding box center [857, 370] width 377 height 29
